Goal: Task Accomplishment & Management: Manage account settings

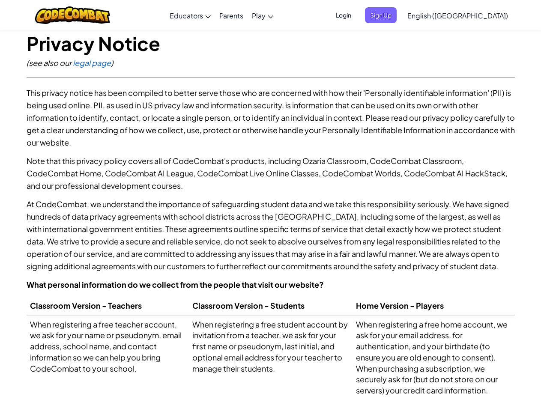
click at [270, 206] on p "At CodeCombat, we understand the importance of safeguarding student data and we…" at bounding box center [271, 235] width 489 height 75
click at [357, 15] on span "Login" at bounding box center [344, 15] width 26 height 16
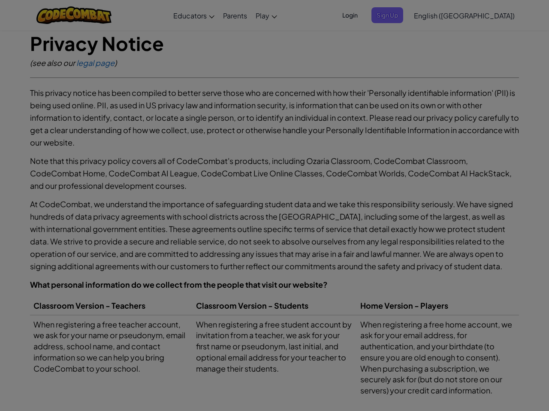
click at [0, 0] on input "Email or Username :" at bounding box center [0, 0] width 0 height 0
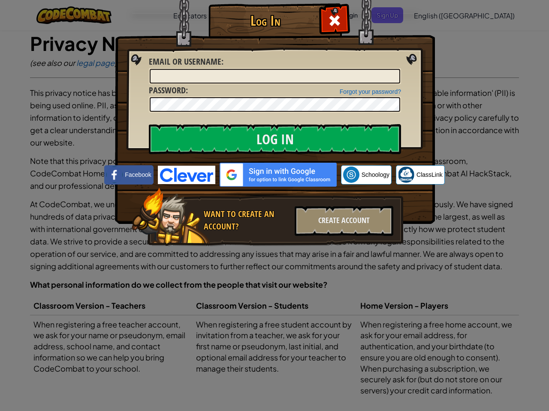
click at [433, 15] on div "Log In Unknown Error Email or Username : Forgot your password? Password : Log I…" at bounding box center [274, 205] width 549 height 411
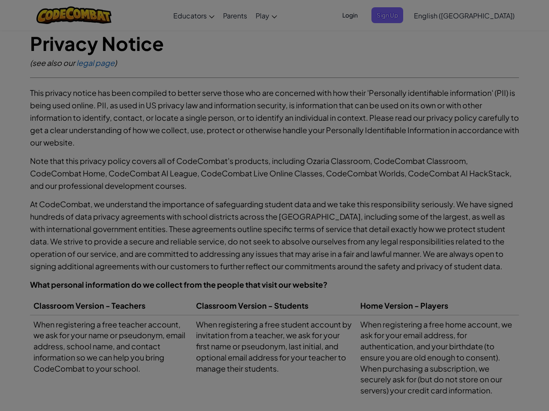
click at [433, 15] on div "Log In Unknown Error Email or Username : Forgot your password? Password : Log I…" at bounding box center [274, 205] width 549 height 411
click at [479, 15] on div at bounding box center [274, 205] width 549 height 411
